Goal: Check status: Check status

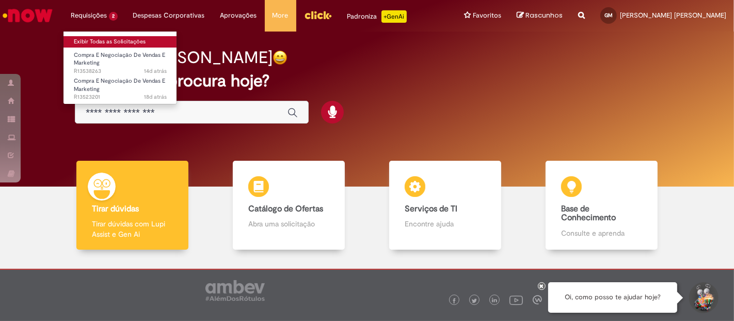
click at [107, 42] on link "Exibir Todas as Solicitações" at bounding box center [120, 41] width 114 height 11
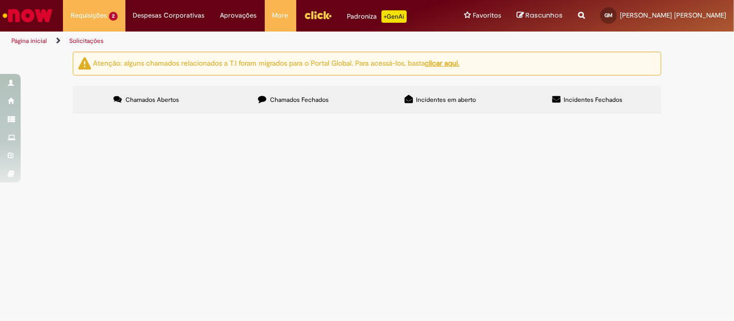
click at [0, 0] on span "Desenvolvimento de artes de Skol" at bounding box center [0, 0] width 0 height 0
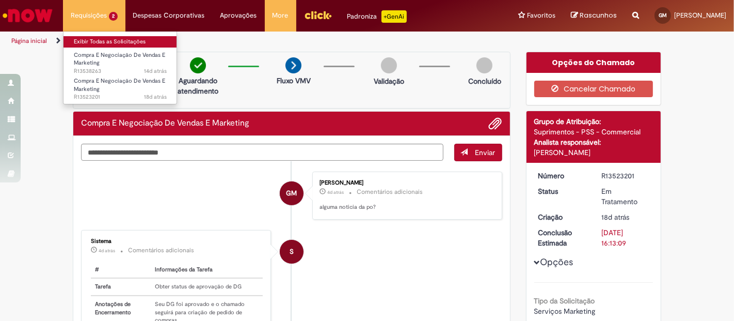
click at [111, 41] on link "Exibir Todas as Solicitações" at bounding box center [120, 41] width 114 height 11
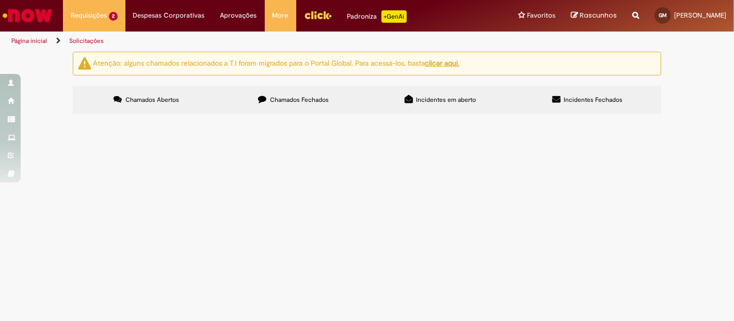
click at [0, 0] on span "Desenvolvimento de artes de Skol" at bounding box center [0, 0] width 0 height 0
click at [0, 0] on td "Desenvolvimento de artes de Skol" at bounding box center [0, 0] width 0 height 0
click at [0, 0] on span "Desenvolvimento de artes de Skol" at bounding box center [0, 0] width 0 height 0
